Goal: Task Accomplishment & Management: Manage account settings

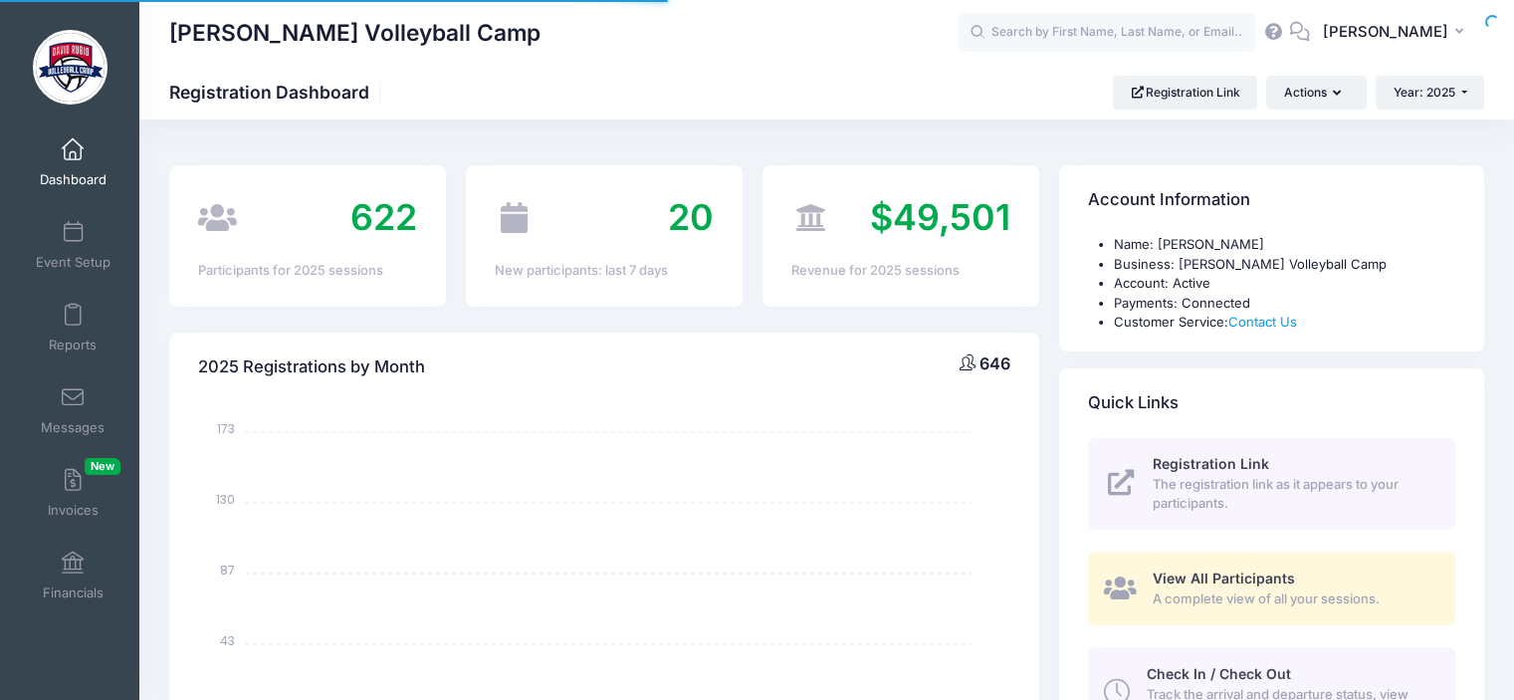
select select
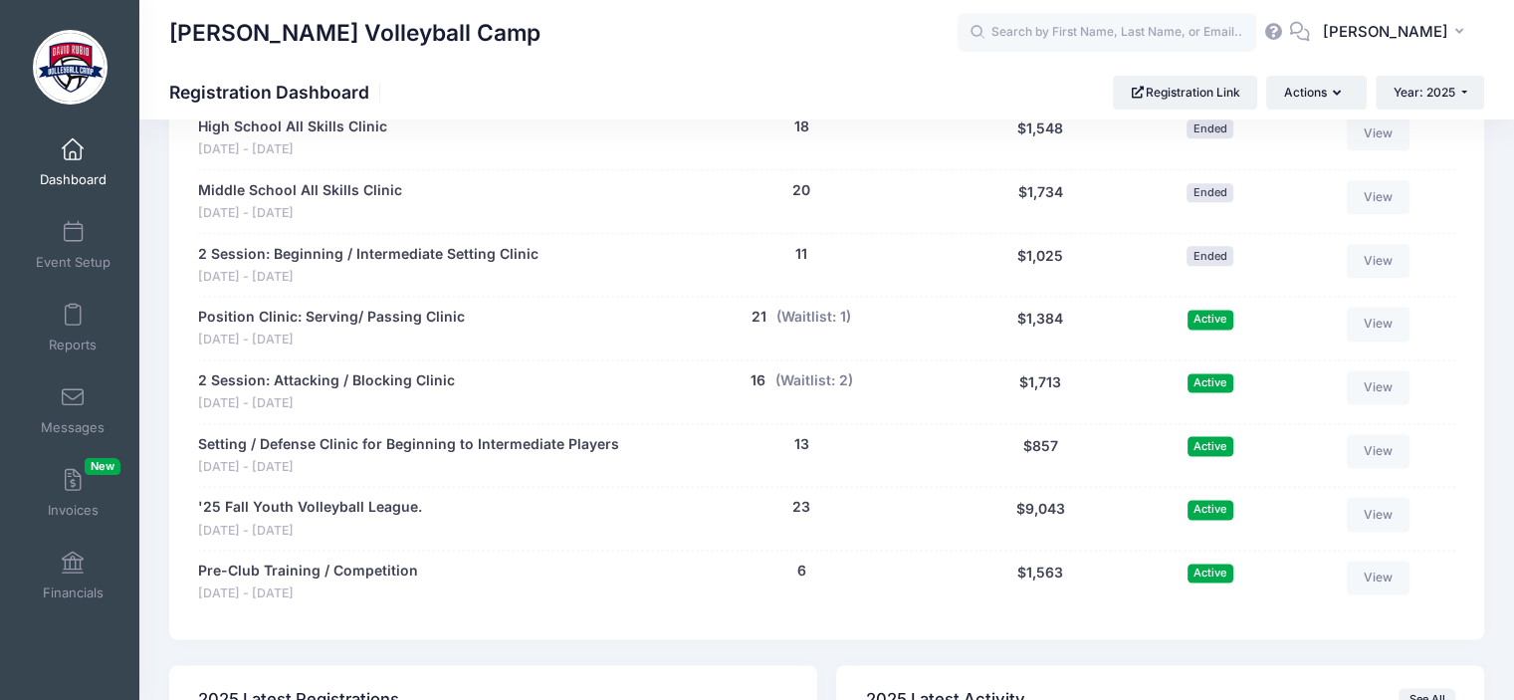
scroll to position [2558, 0]
click at [807, 377] on button "(Waitlist: 2)" at bounding box center [815, 379] width 78 height 21
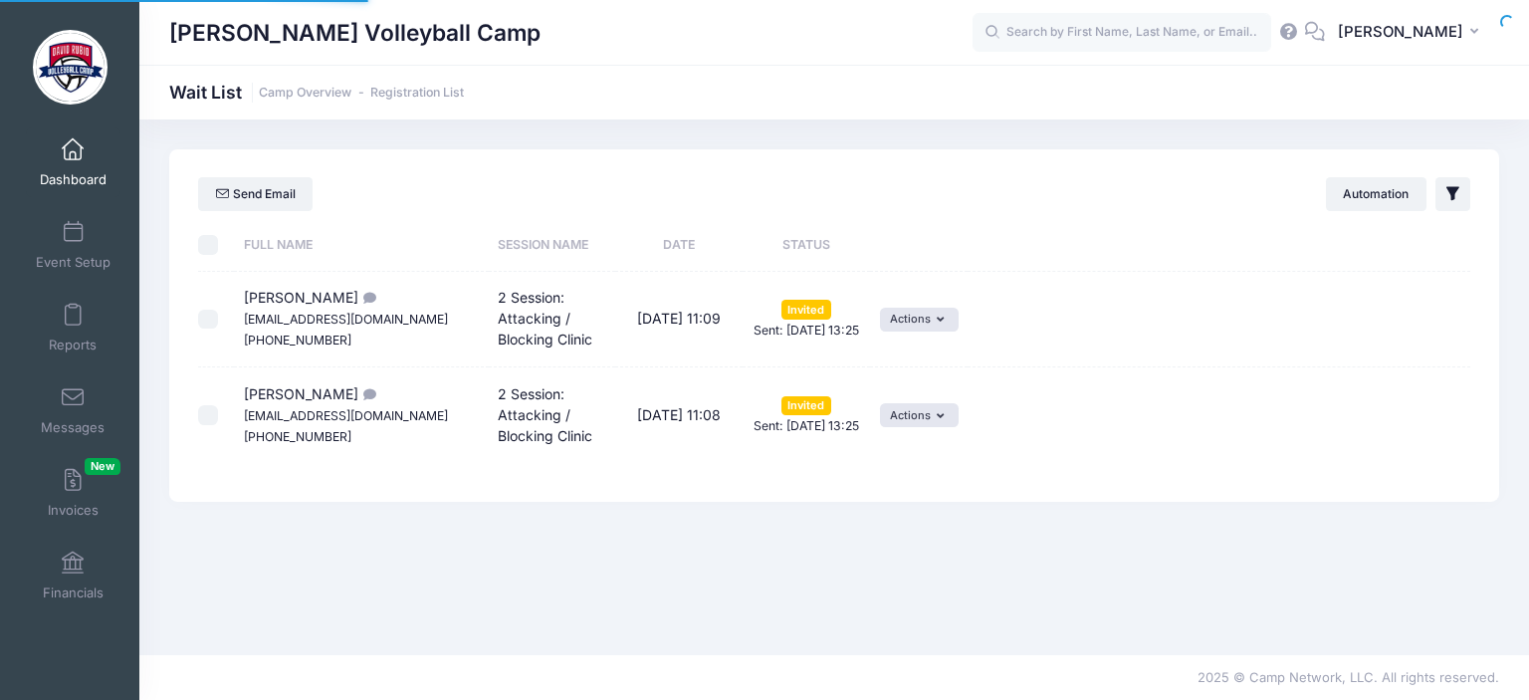
select select "50"
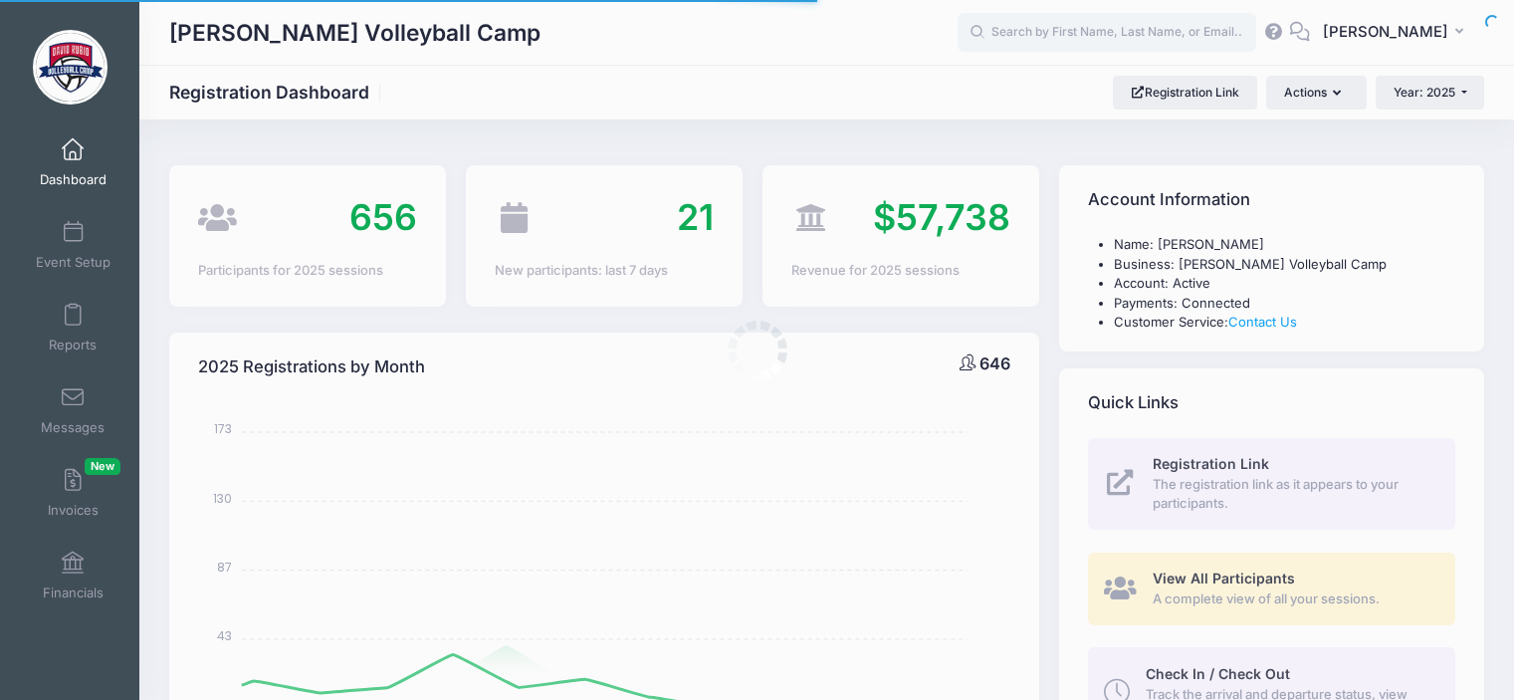
select select
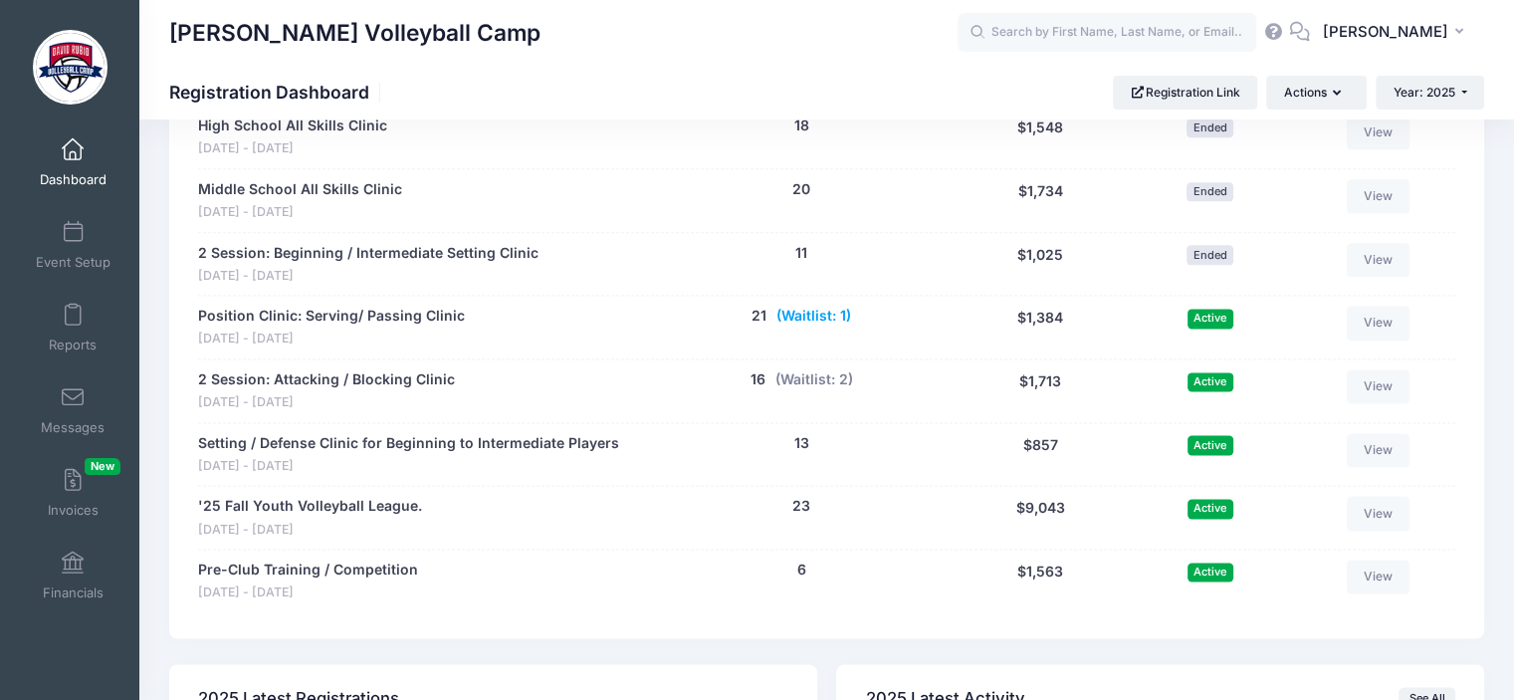
click at [808, 311] on button "(Waitlist: 1)" at bounding box center [814, 316] width 75 height 21
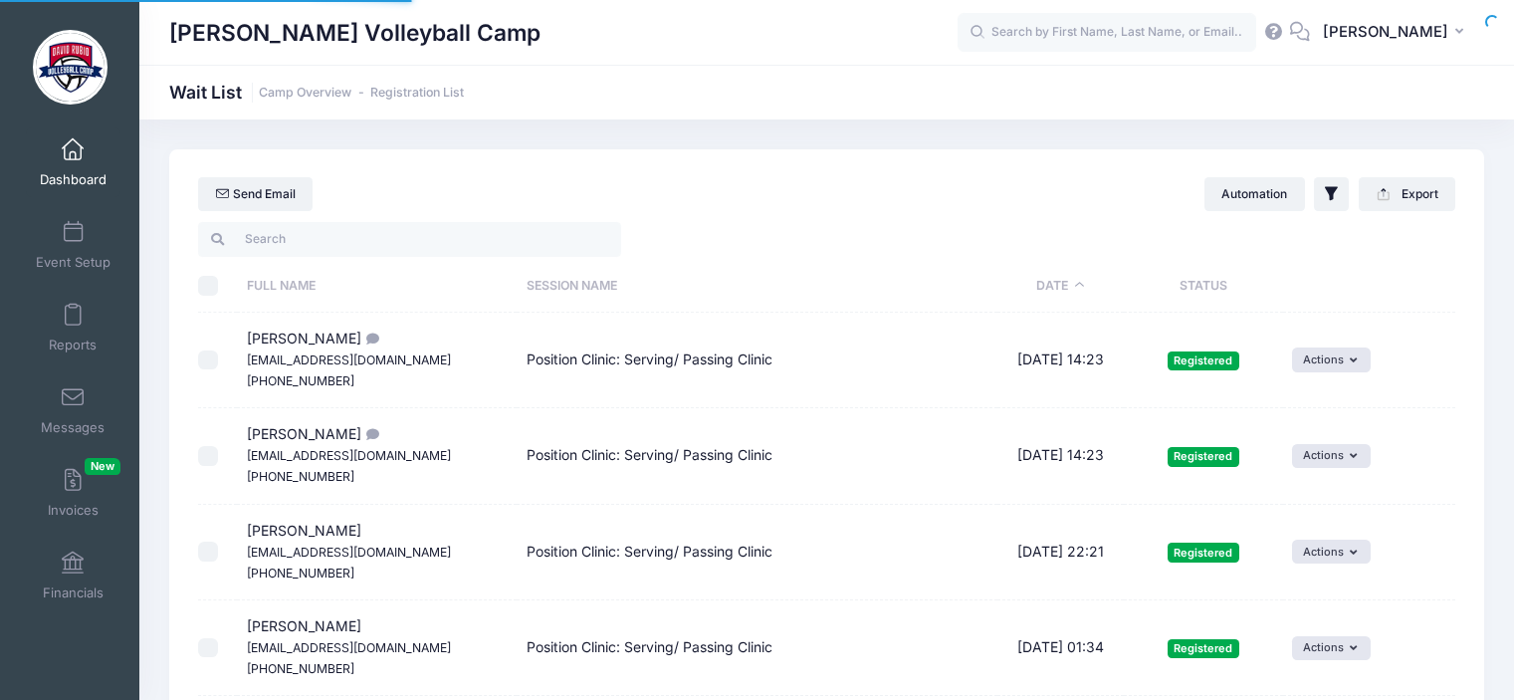
select select "50"
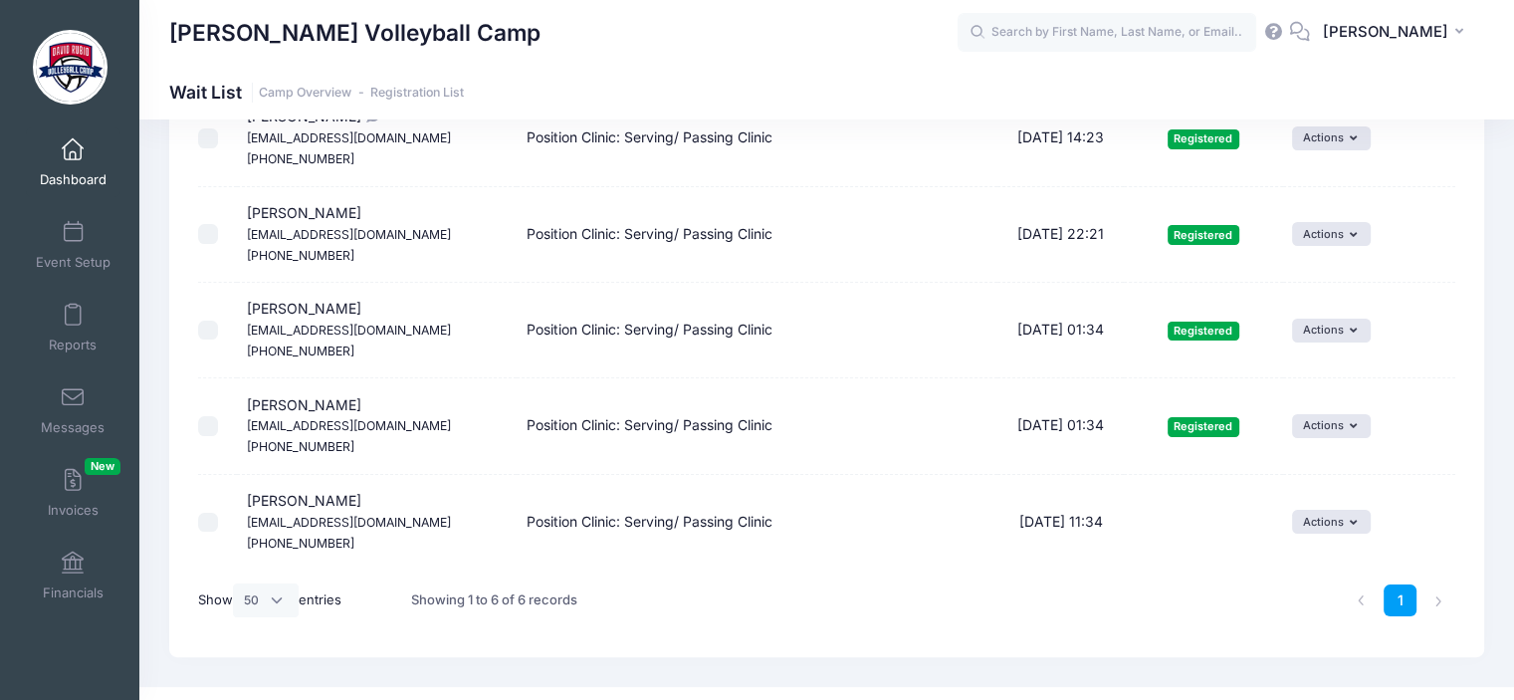
scroll to position [299, 0]
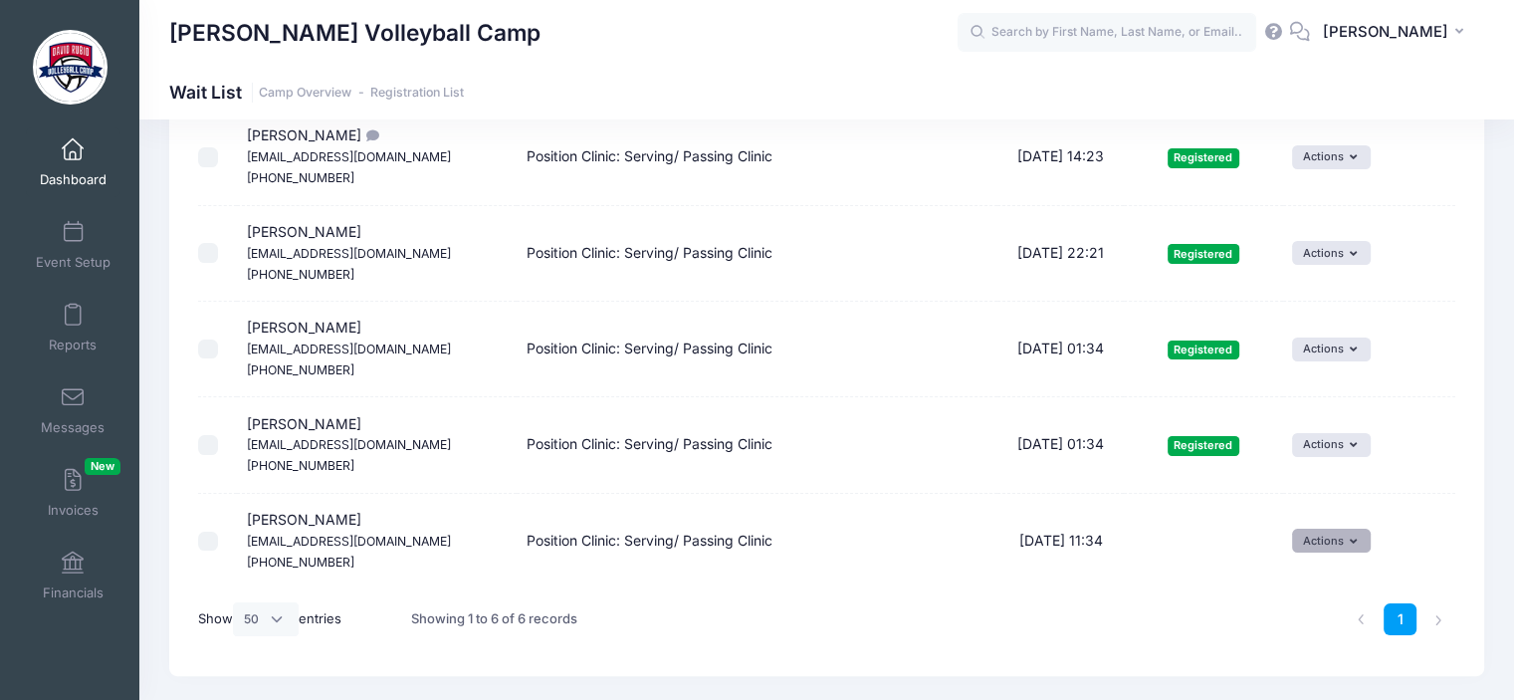
click at [1355, 542] on icon "button" at bounding box center [1357, 542] width 15 height 0
click at [1317, 590] on link "Invite" at bounding box center [1318, 583] width 87 height 38
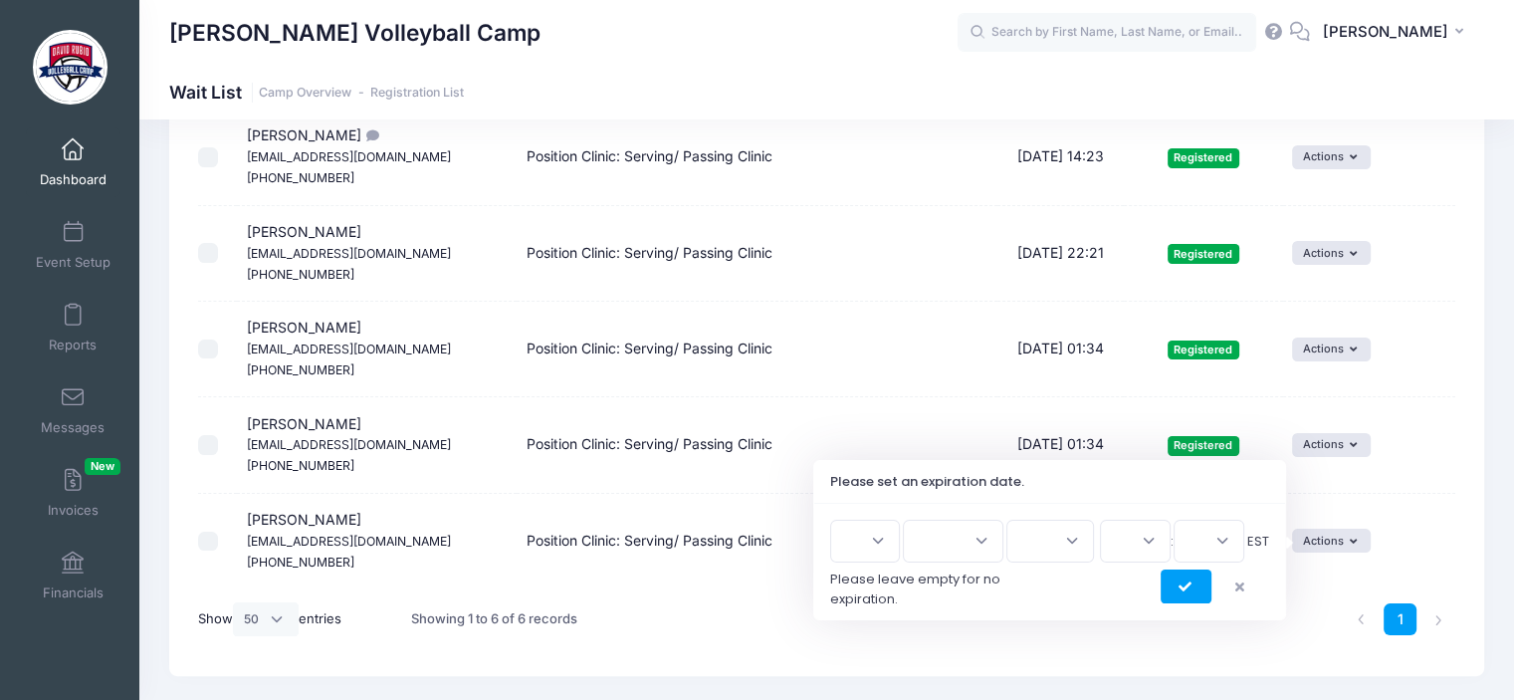
scroll to position [348, 0]
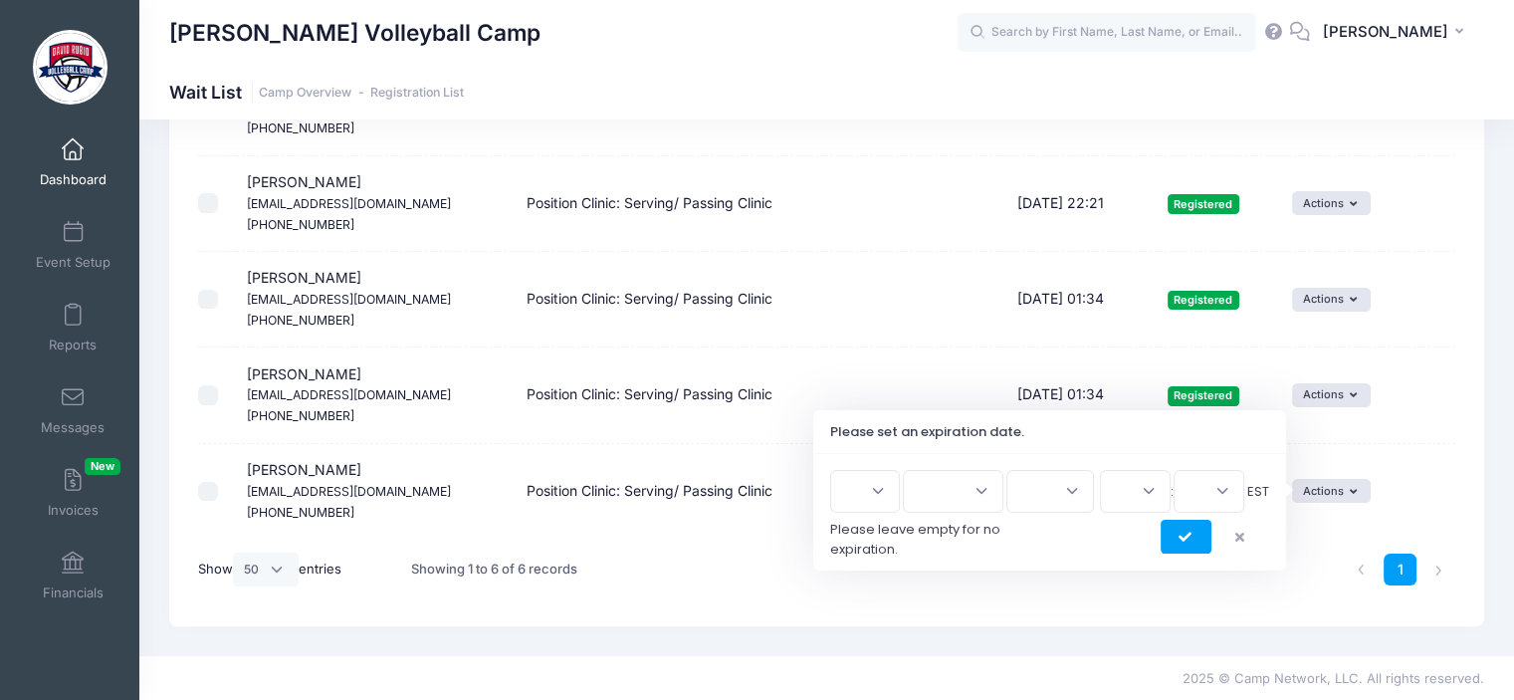
click at [874, 496] on select "1 2 3 4 5 6 7 8 9 10 11 12 13 14 15 16 17 18 19 20 21 22 23 24 25 26 27 28 29 3…" at bounding box center [865, 491] width 70 height 43
click at [884, 492] on select "1 2 3 4 5 6 7 8 9 10 11 12 13 14 15 16 17 18 19 20 21 22 23 24 25 26 27 28 29 3…" at bounding box center [865, 491] width 70 height 43
click at [1172, 535] on button "submit" at bounding box center [1186, 537] width 51 height 34
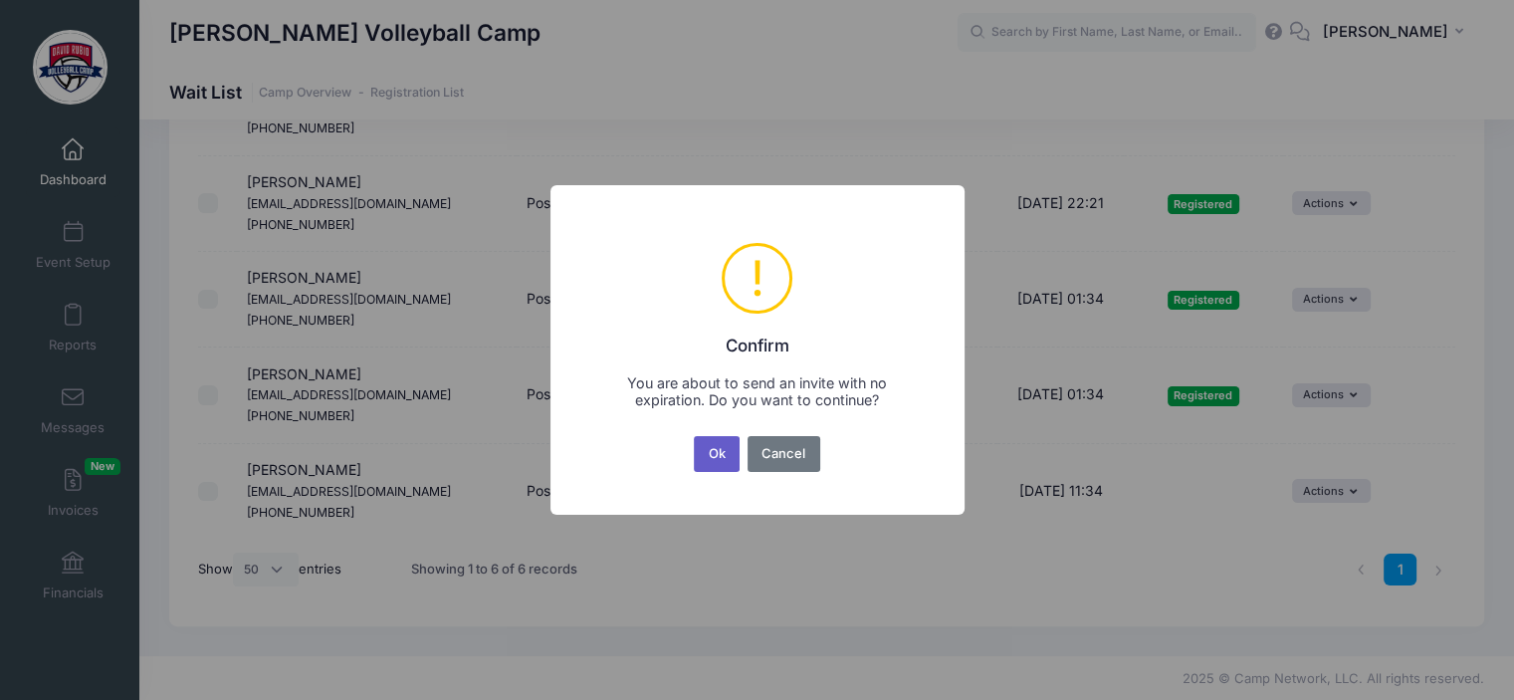
click at [717, 463] on button "Ok" at bounding box center [717, 454] width 46 height 36
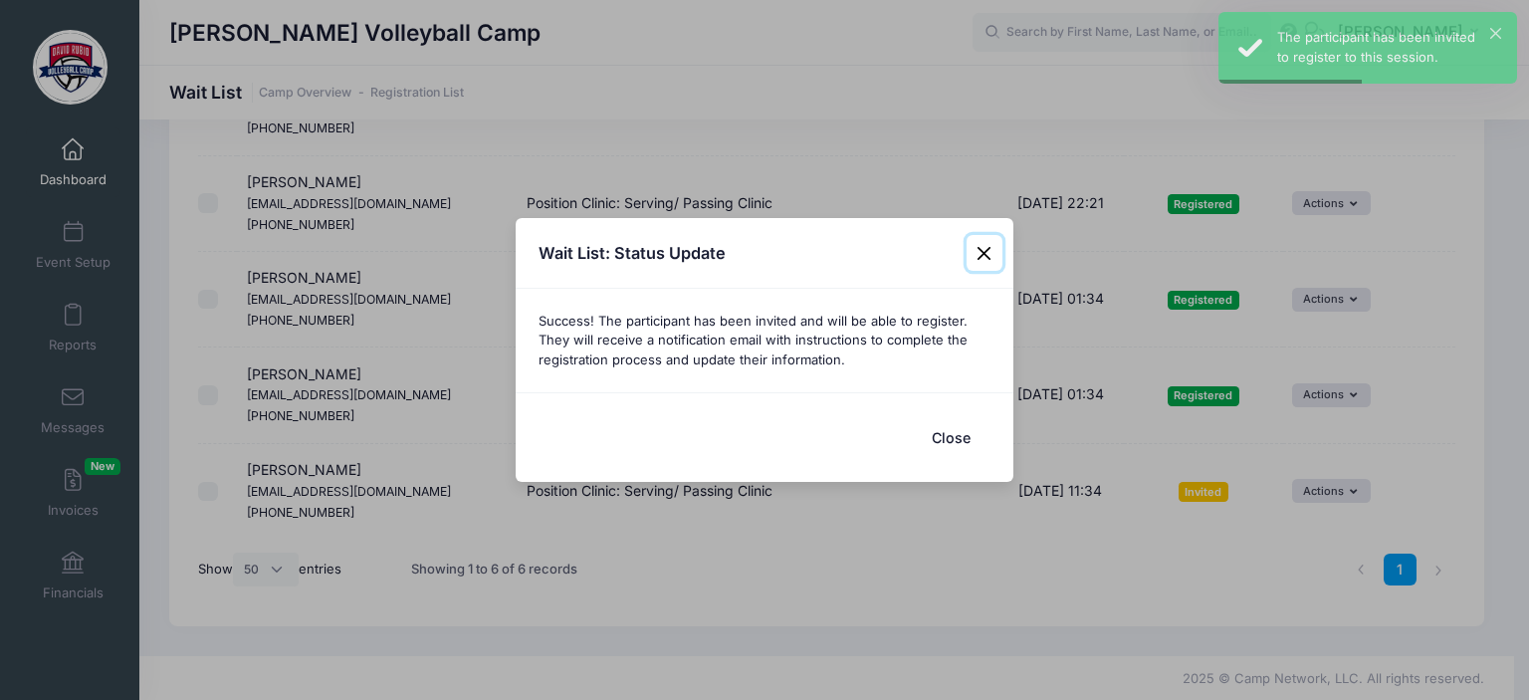
click at [981, 262] on button "Close" at bounding box center [985, 253] width 36 height 36
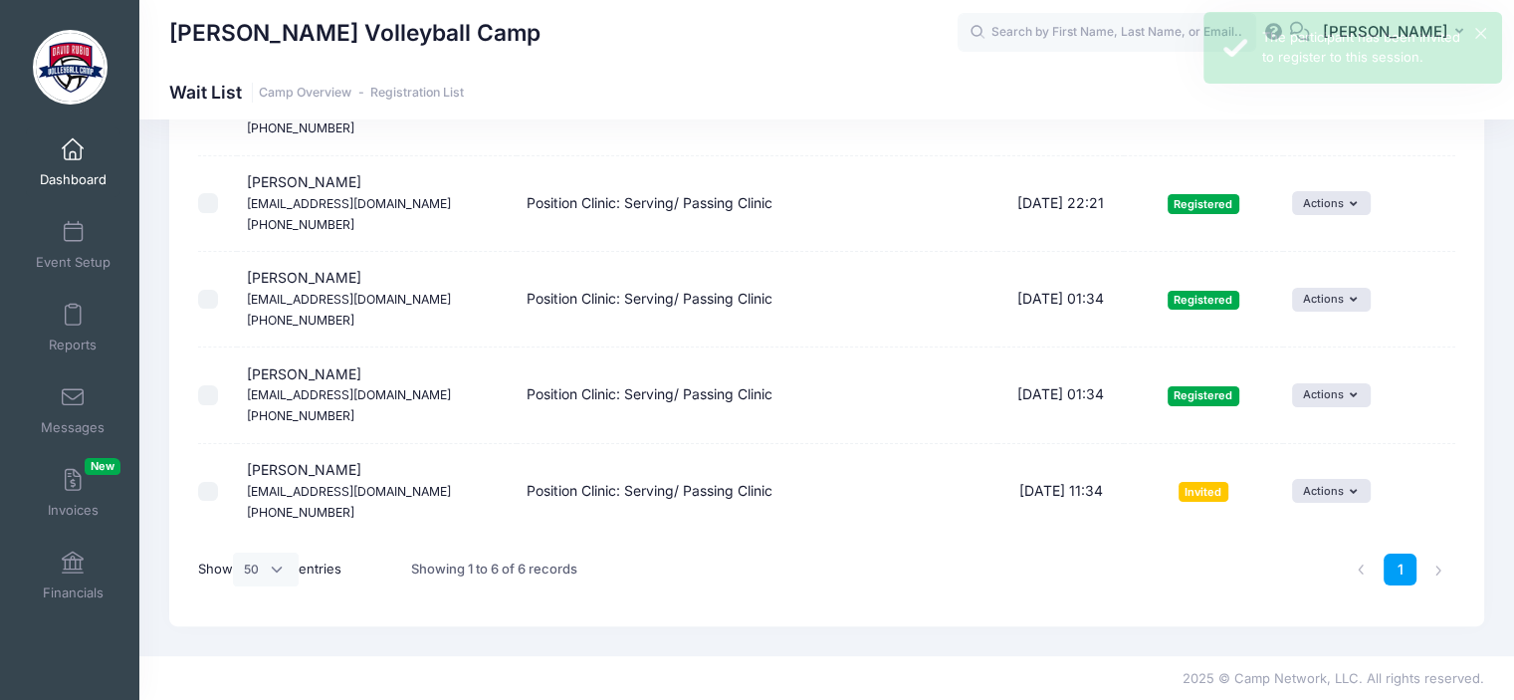
scroll to position [299, 0]
